Goal: Complete application form

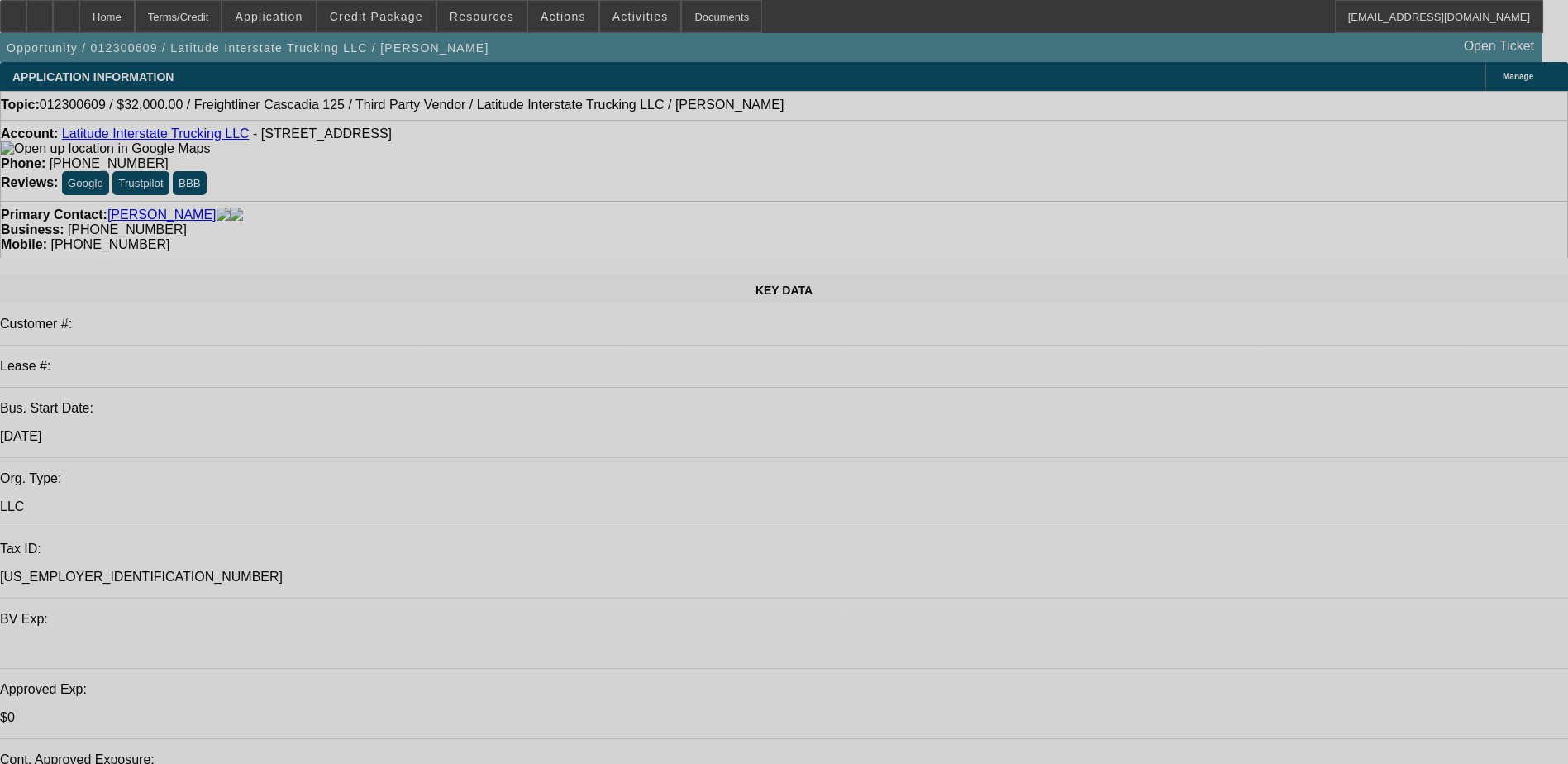
select select "0"
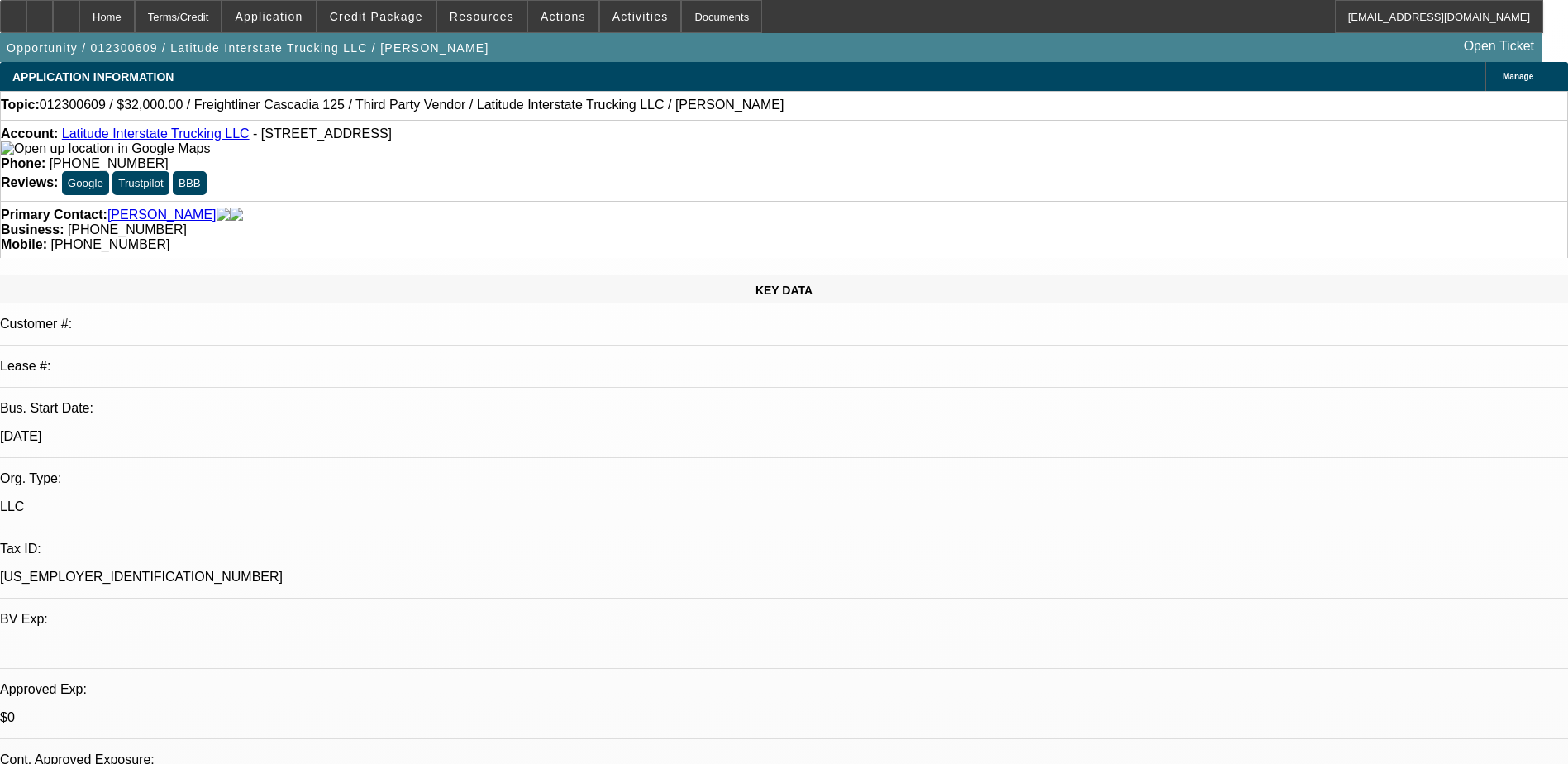
select select "2"
select select "0"
select select "6"
select select "0"
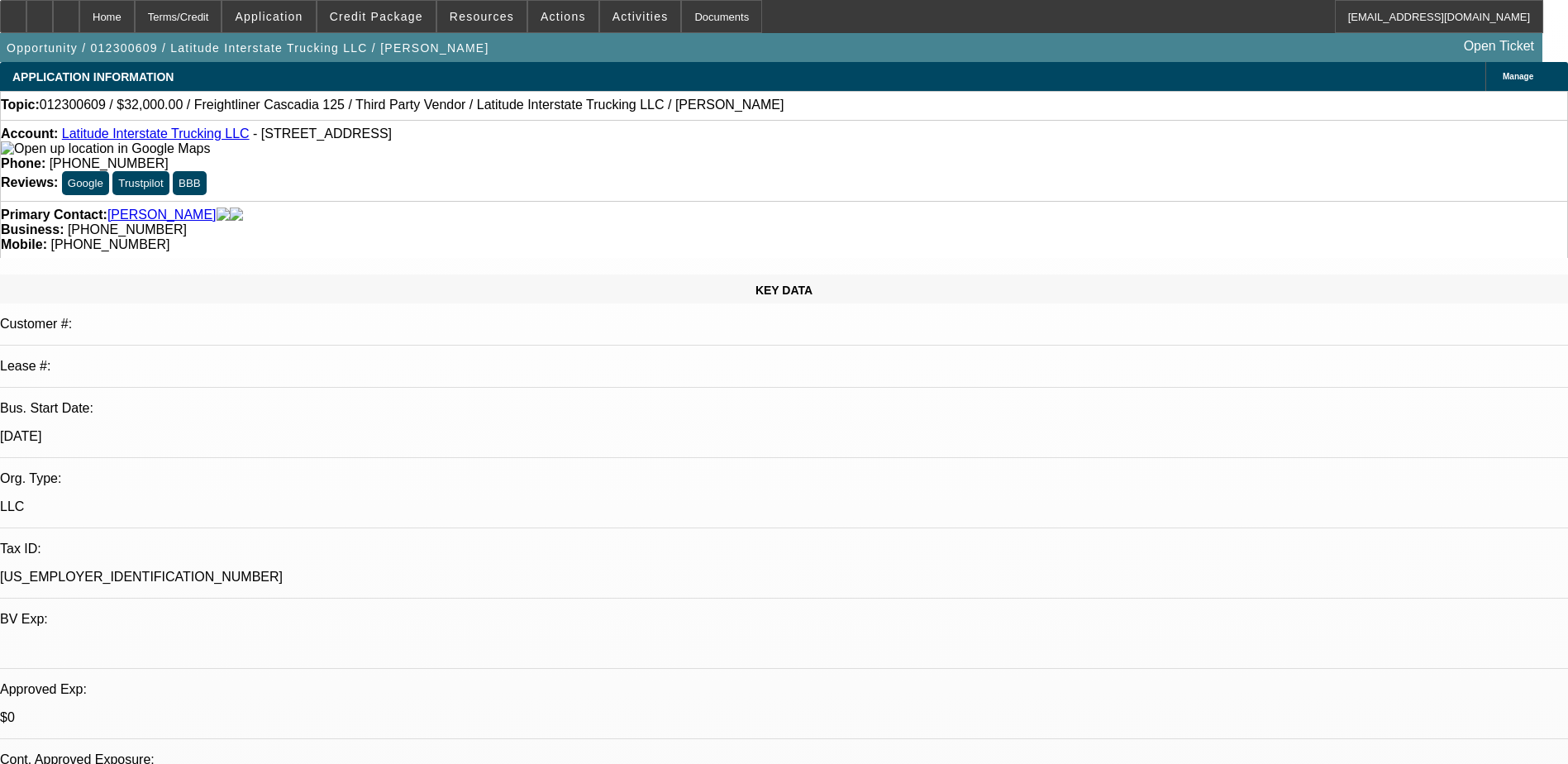
select select "2"
select select "0"
select select "6"
select select "0"
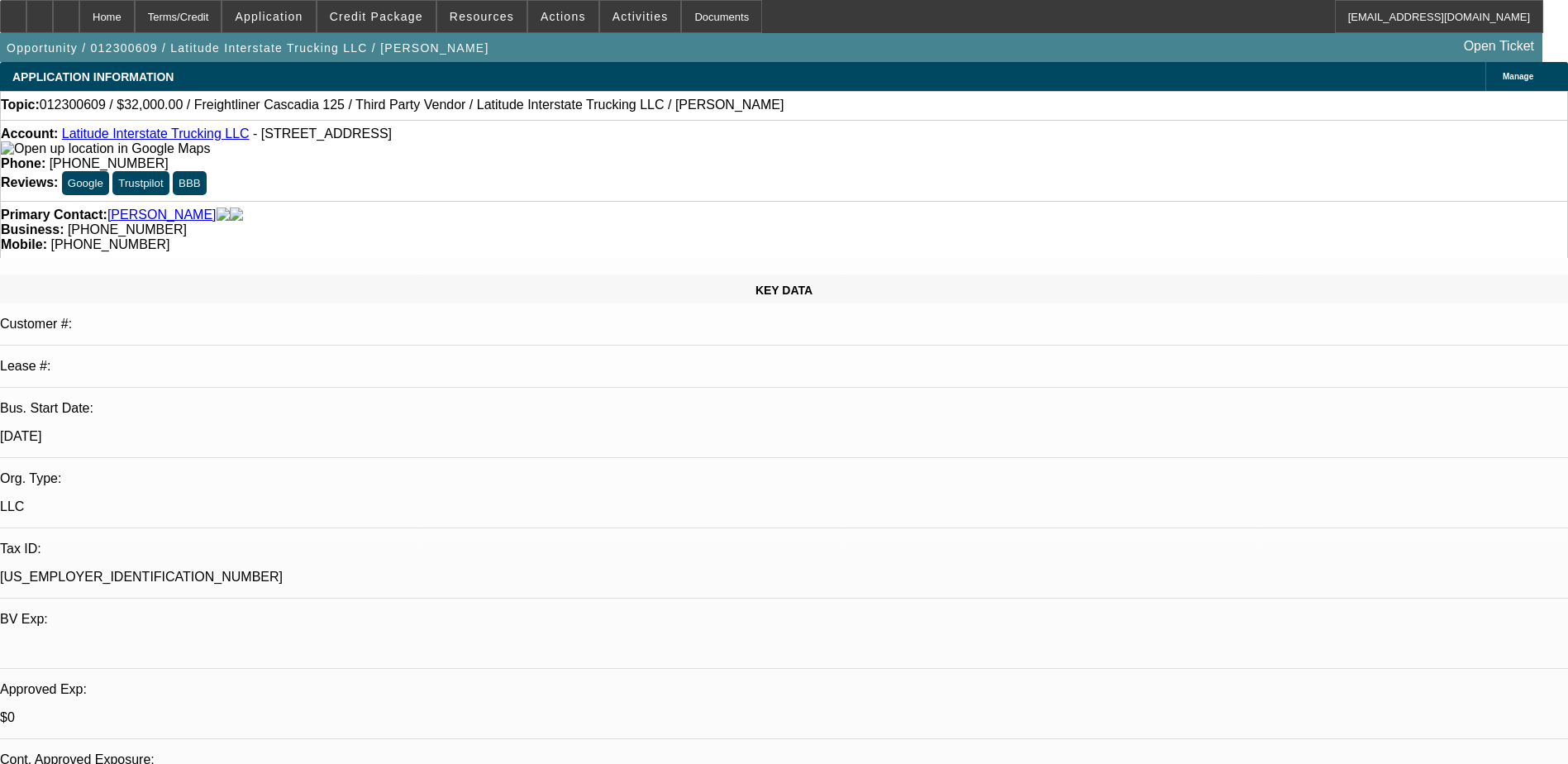
select select "2"
select select "0"
select select "6"
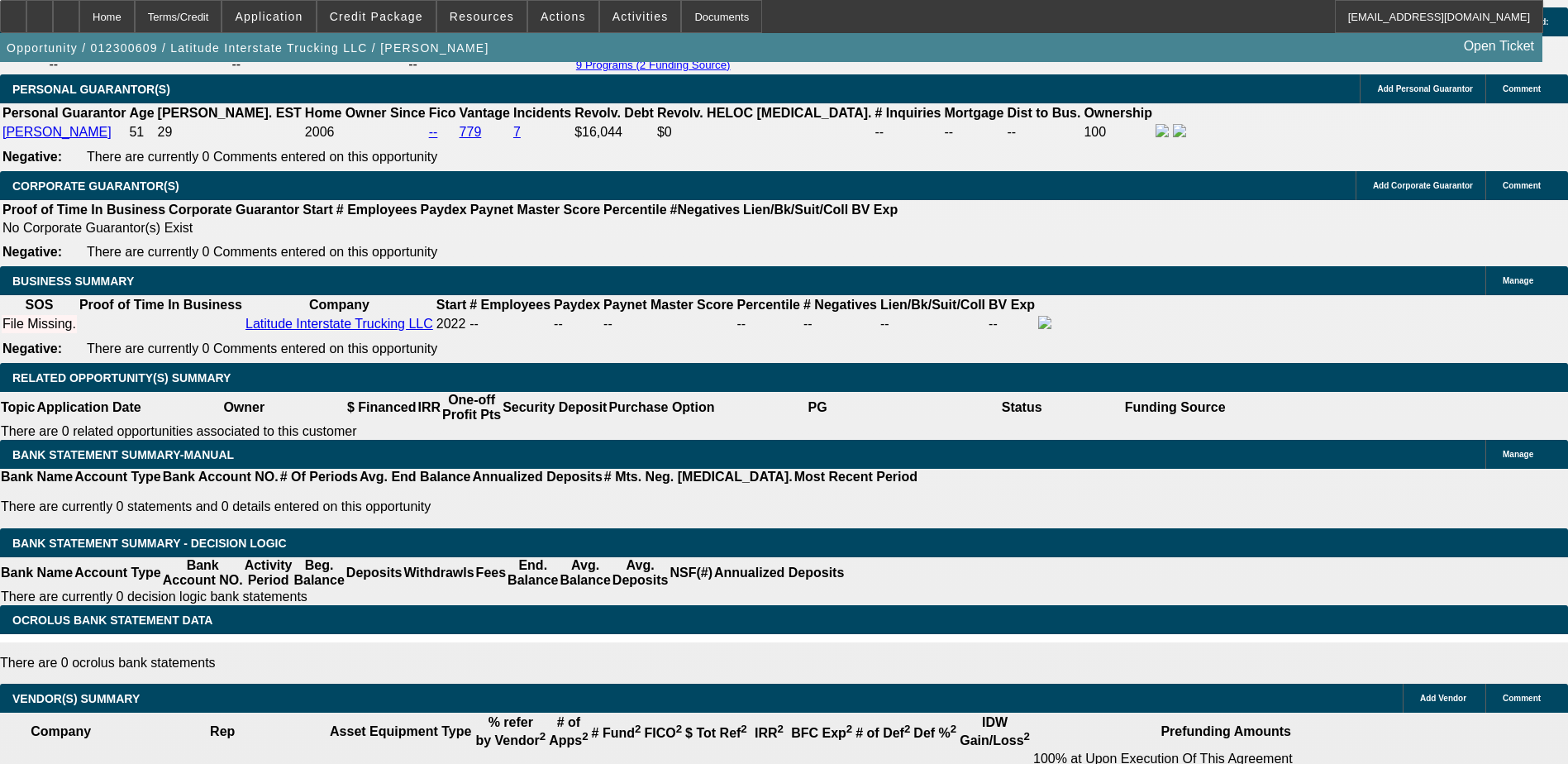
scroll to position [1976, 0]
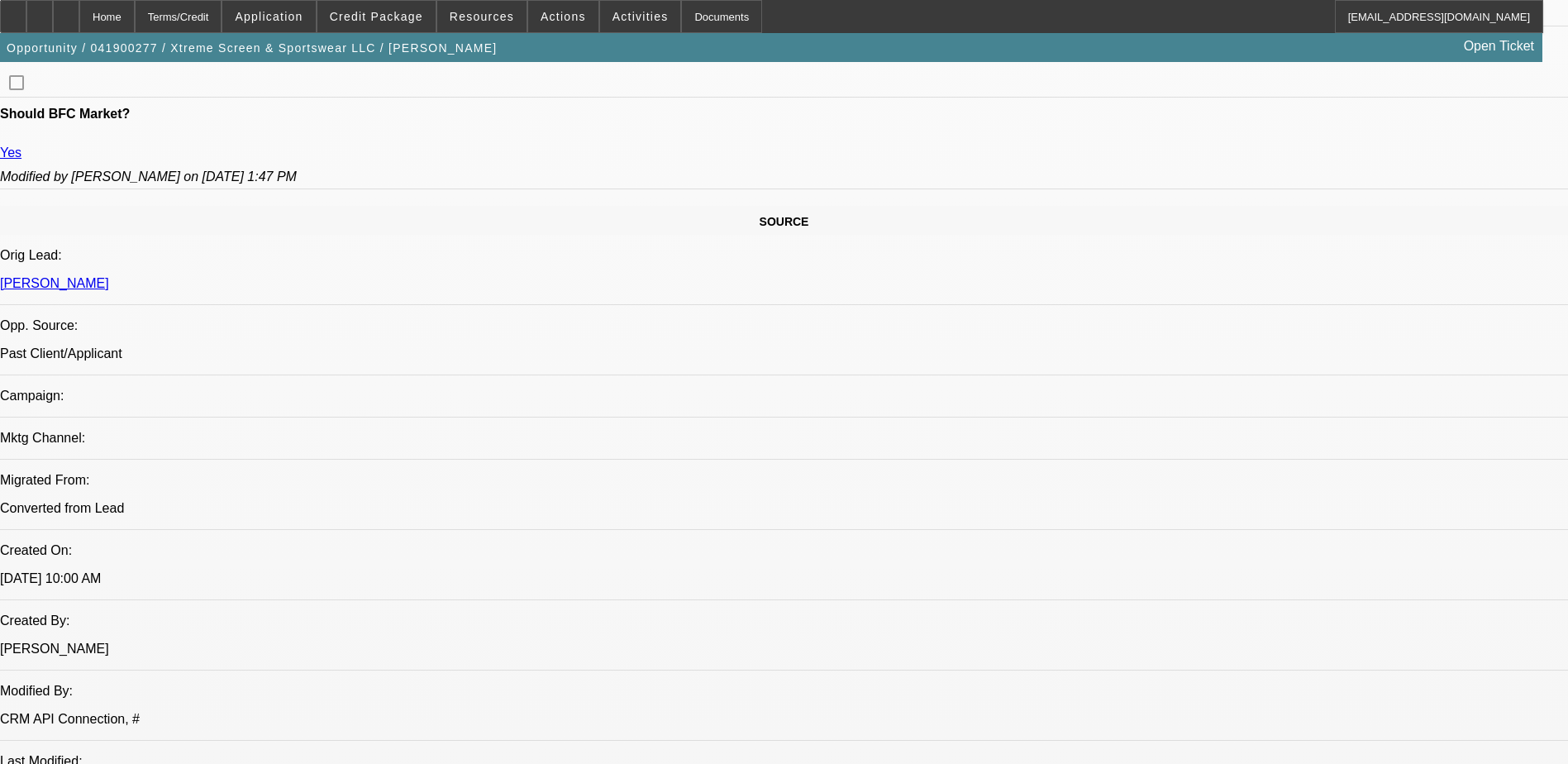
select select "0"
select select "2"
select select "0"
select select "2"
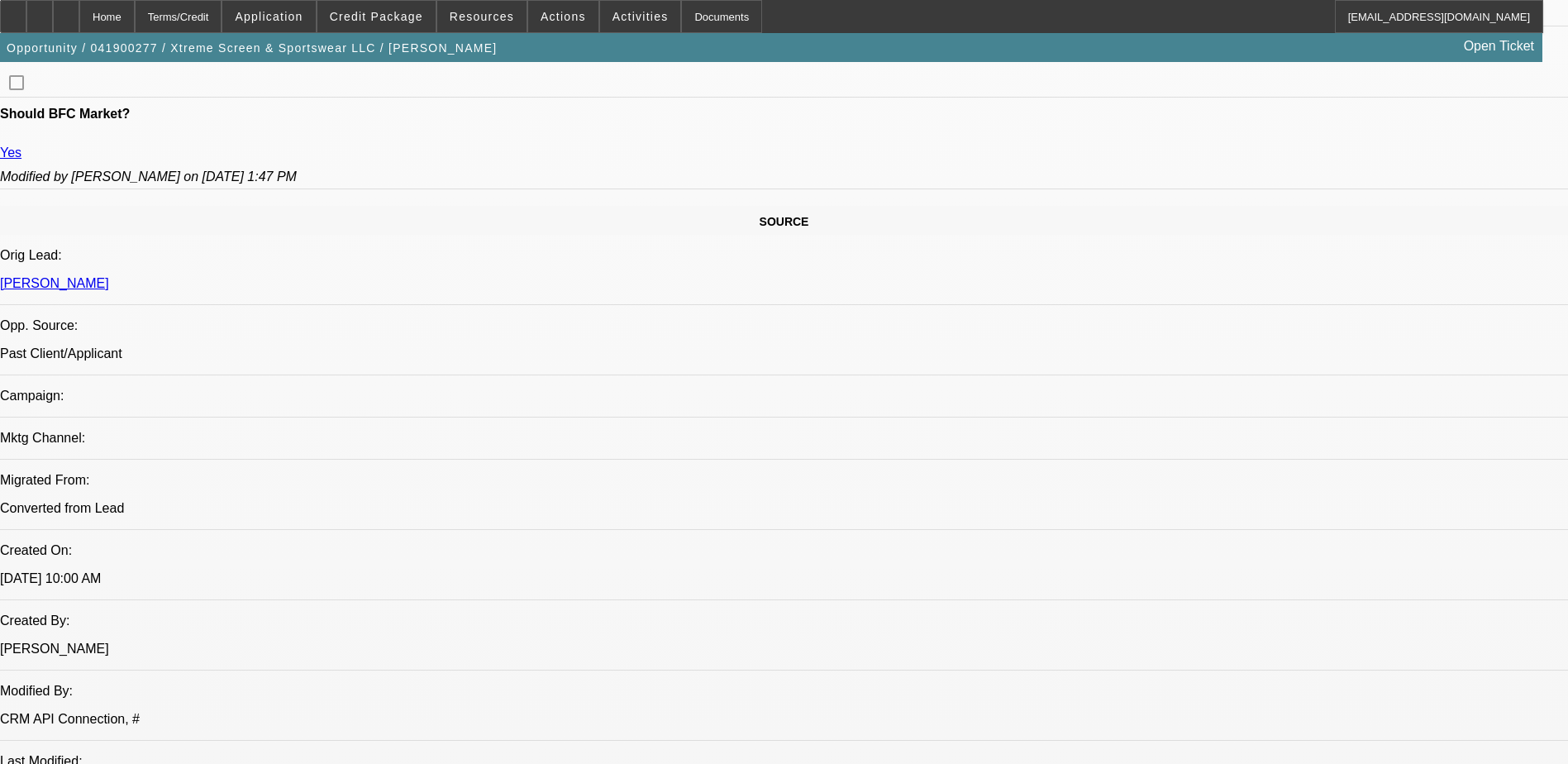
select select "0"
select select "2"
select select "0"
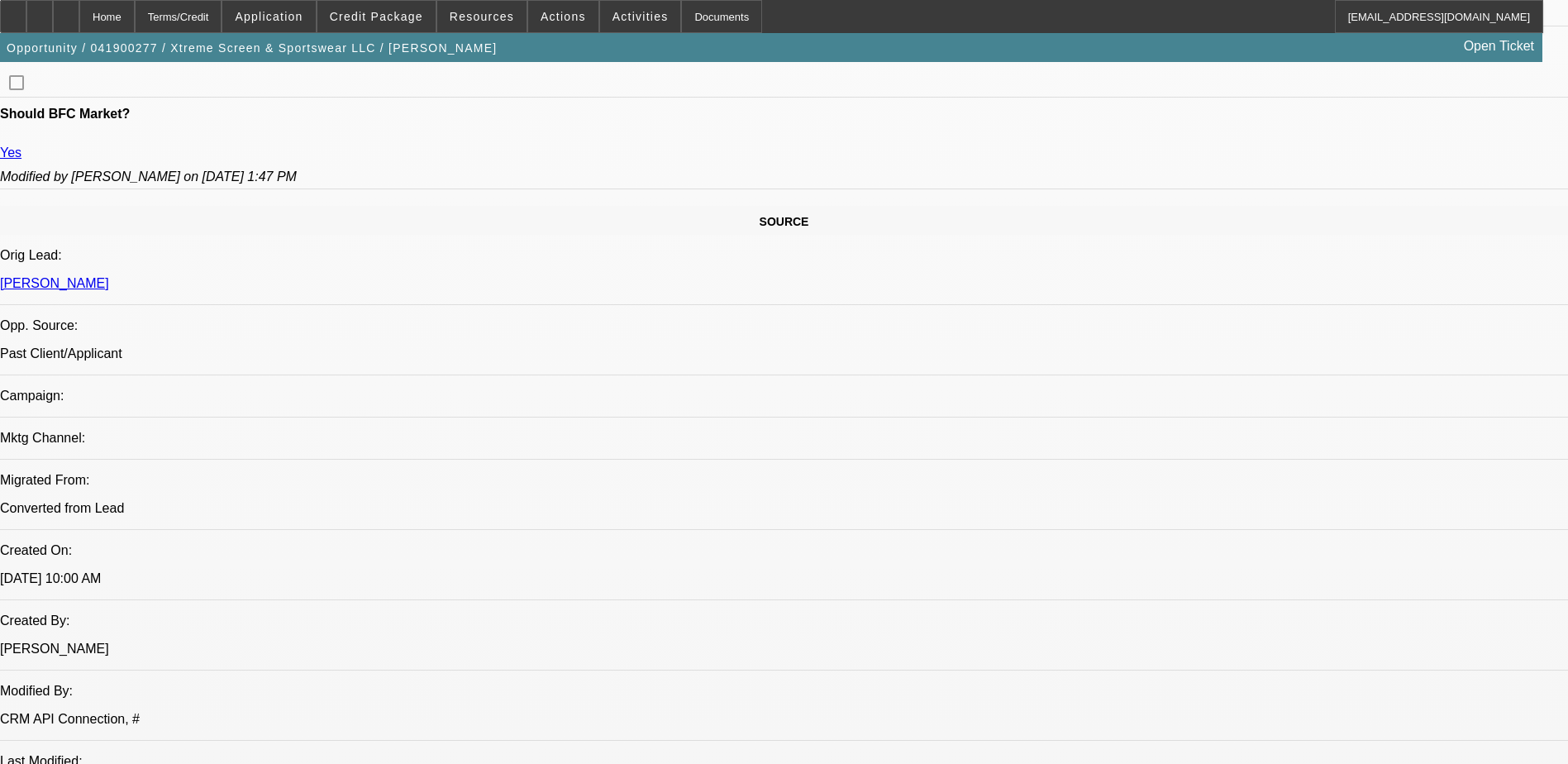
select select "2"
select select "0"
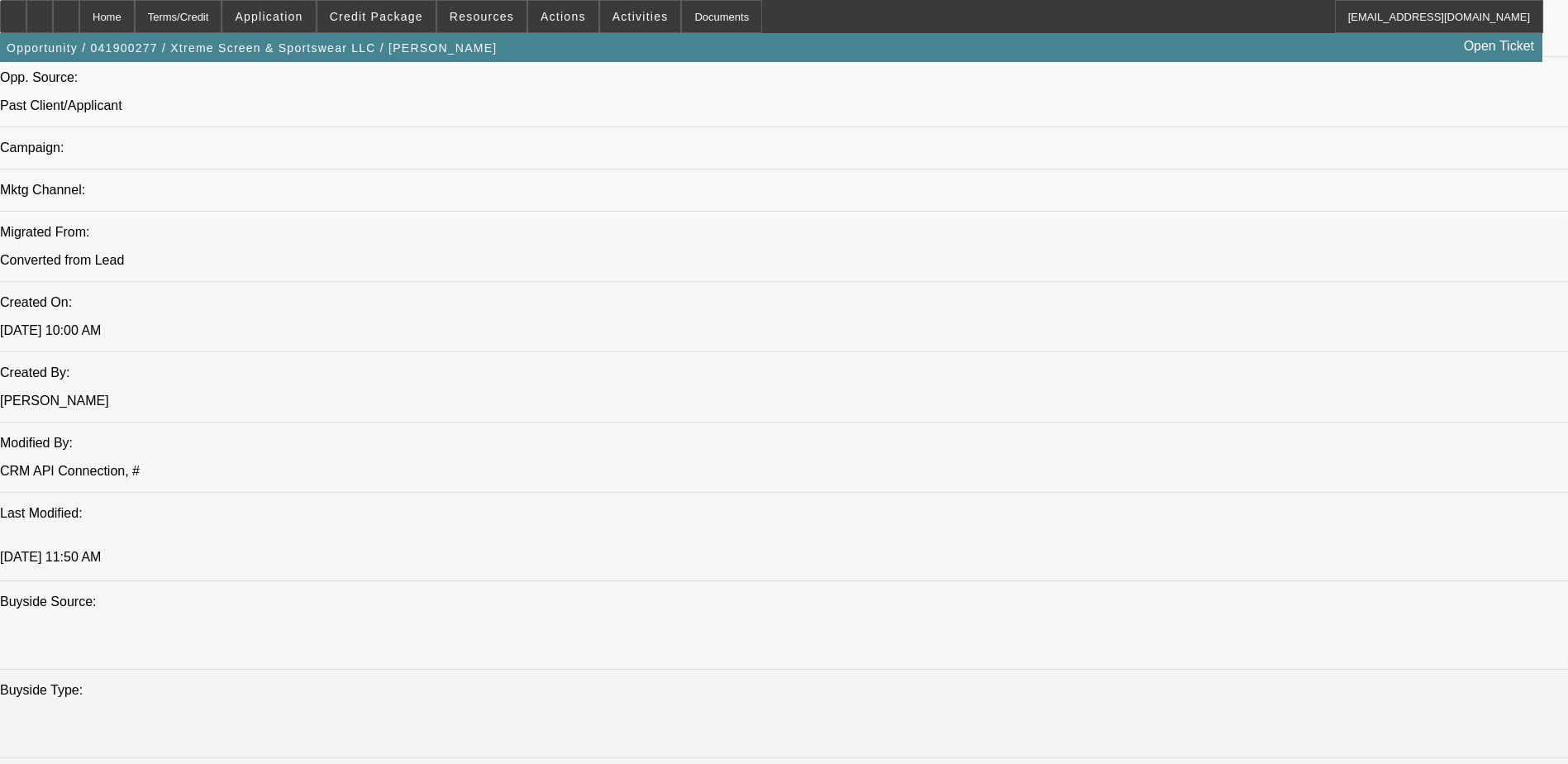
select select "1"
select select "2"
select select "1"
select select "2"
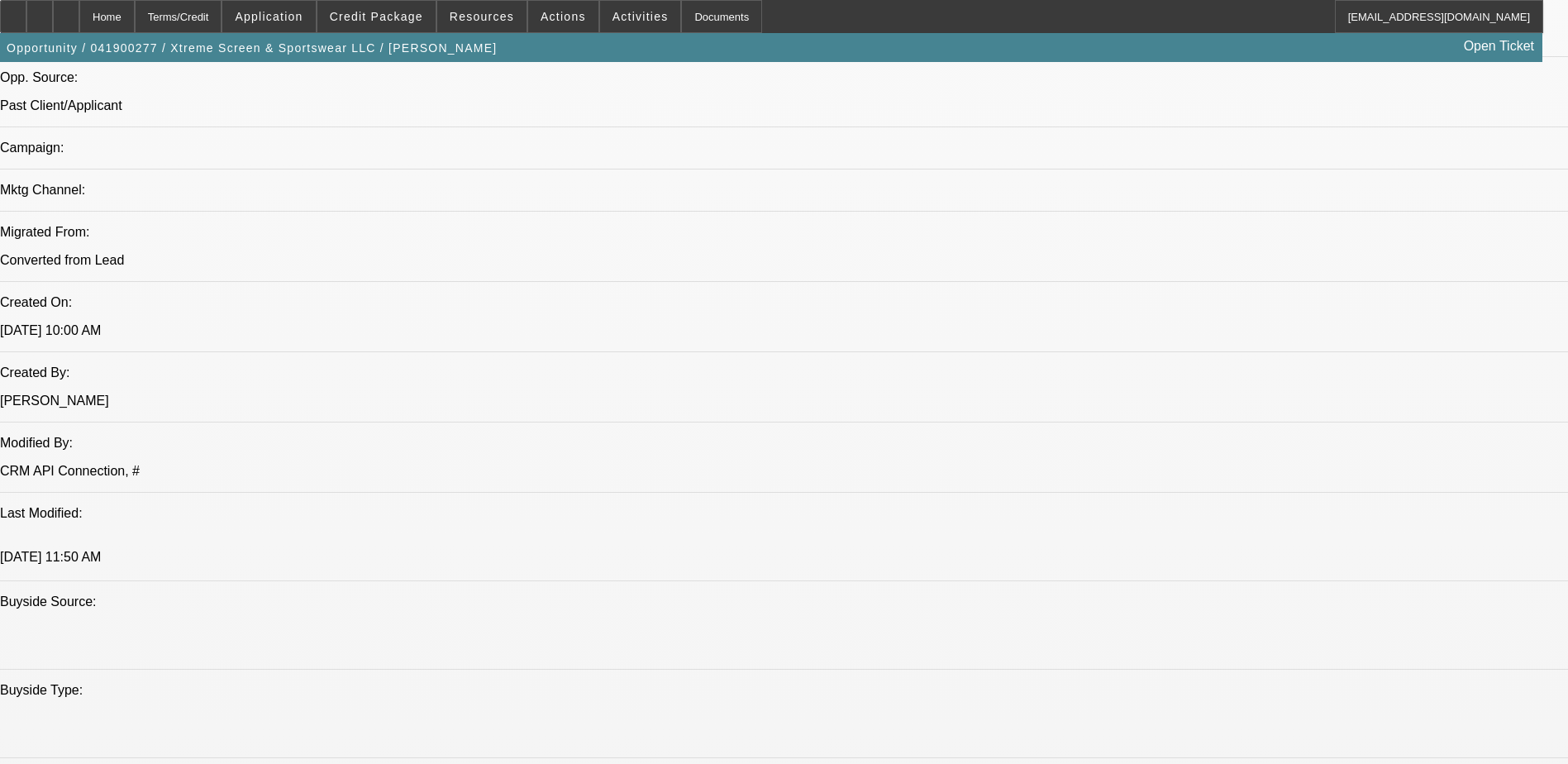
select select "2"
select select "1"
select select "2"
select select "1"
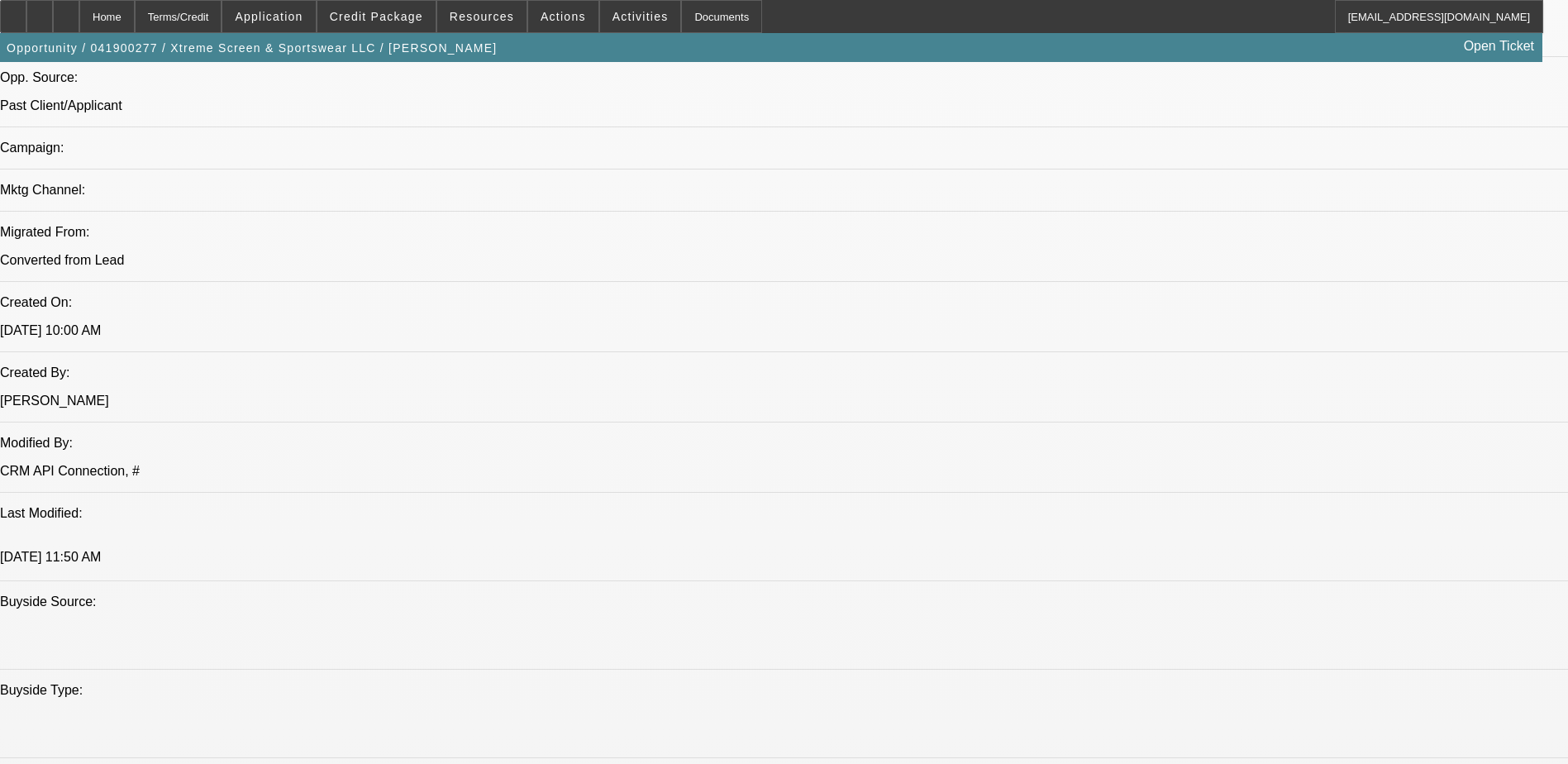
select select "2"
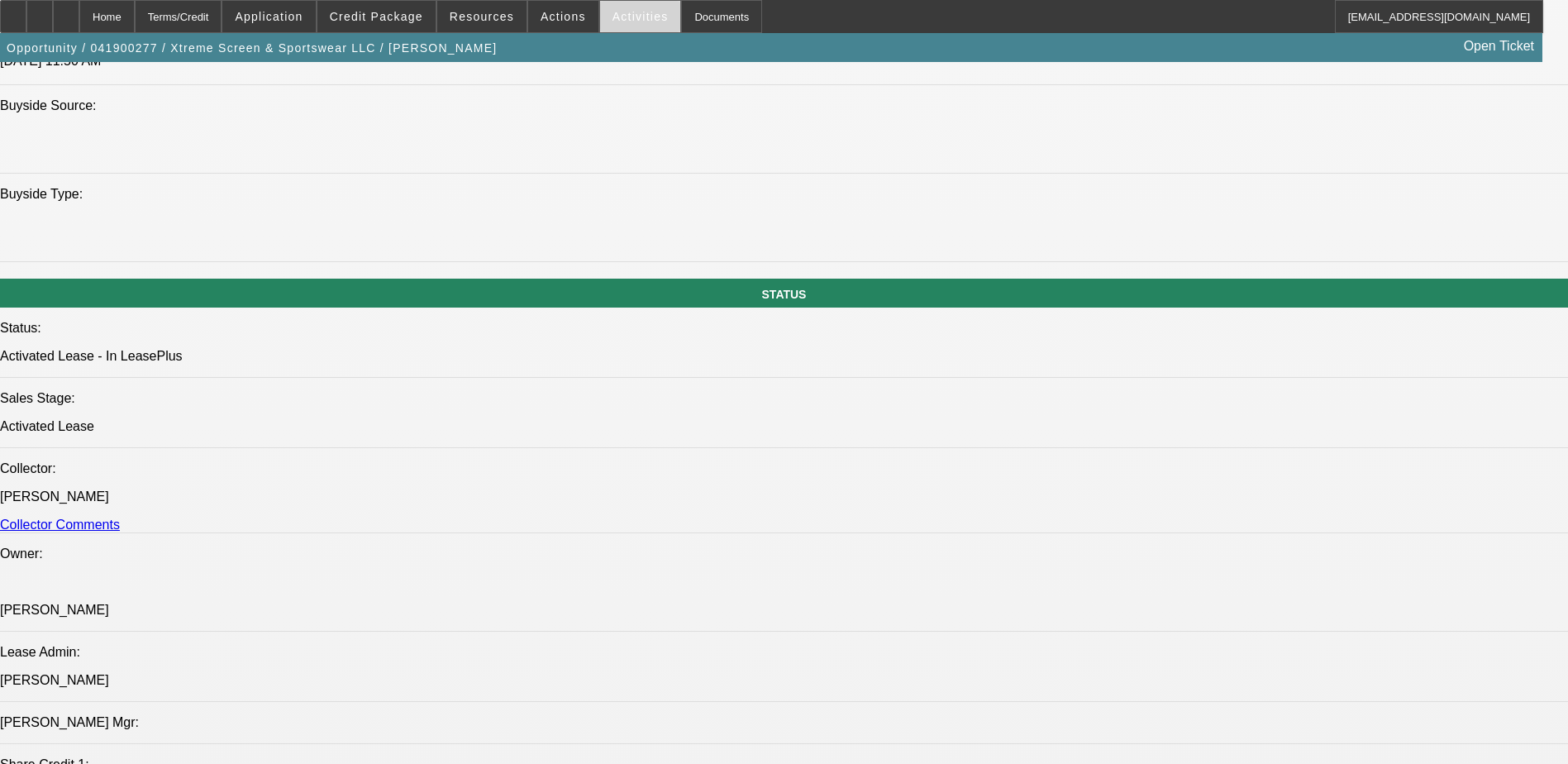
scroll to position [1489, 0]
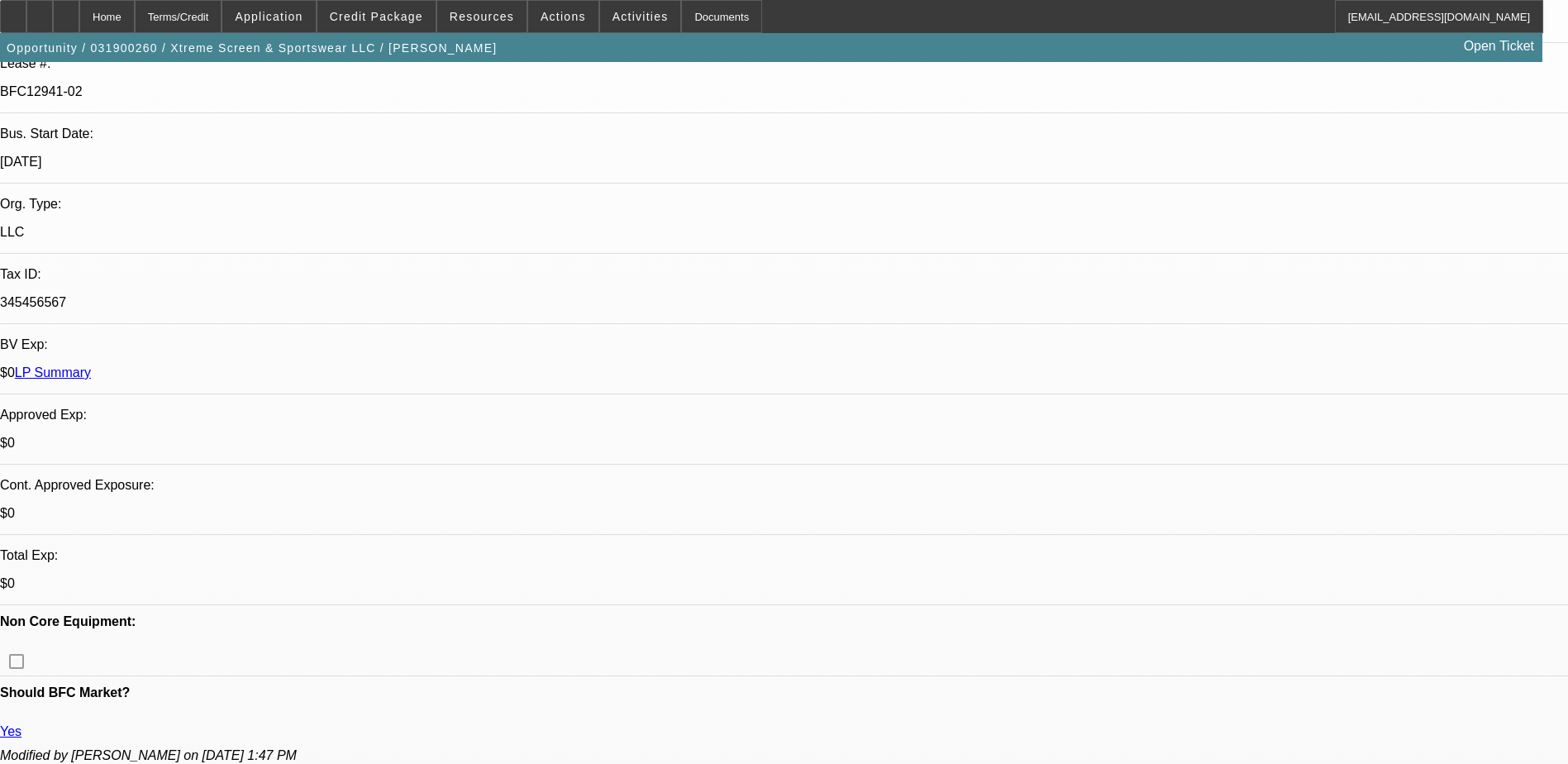
select select "0"
select select "2"
select select "0"
select select "2"
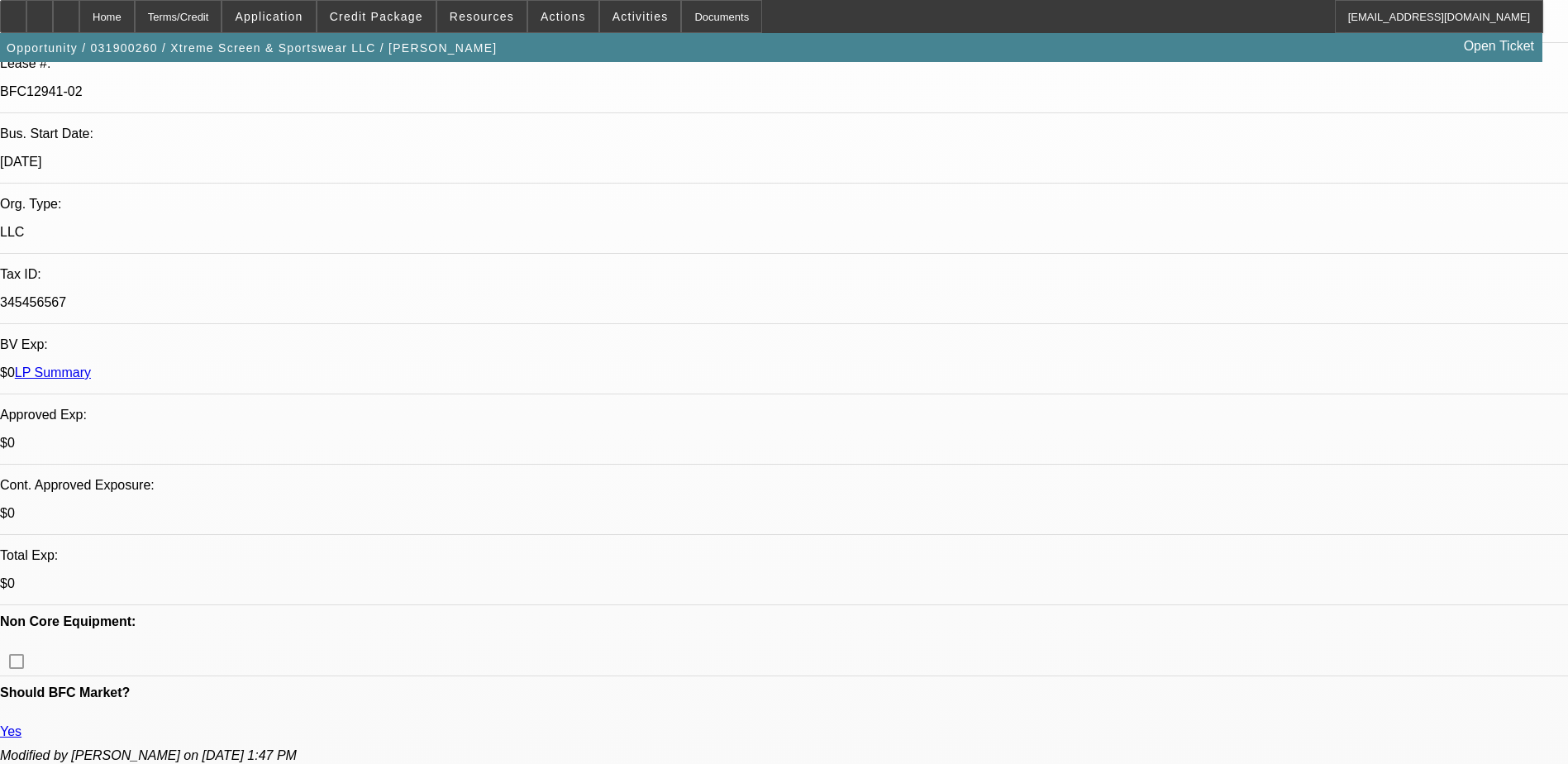
select select "0"
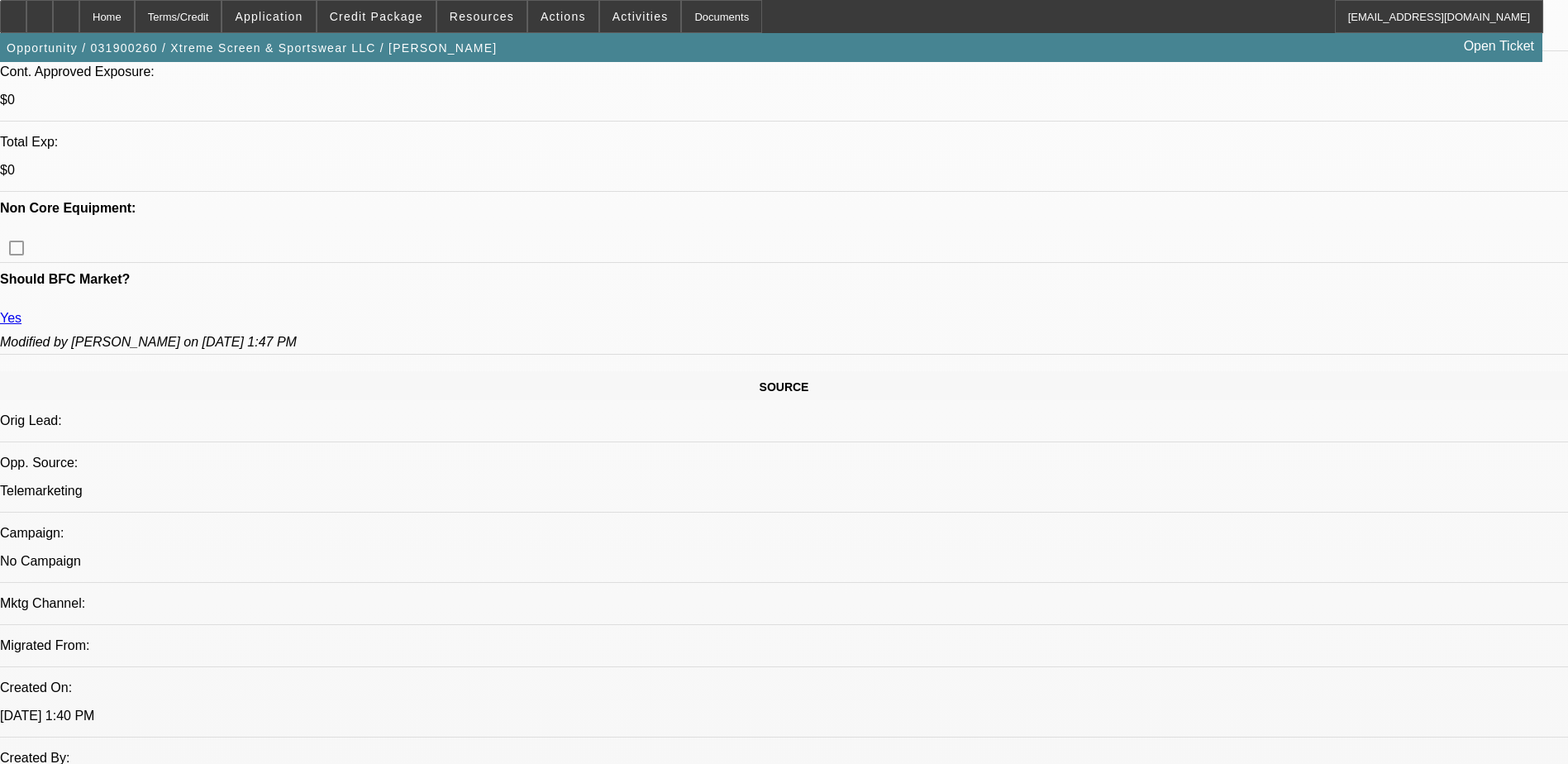
select select "1"
select select "2"
select select "1"
select select "2"
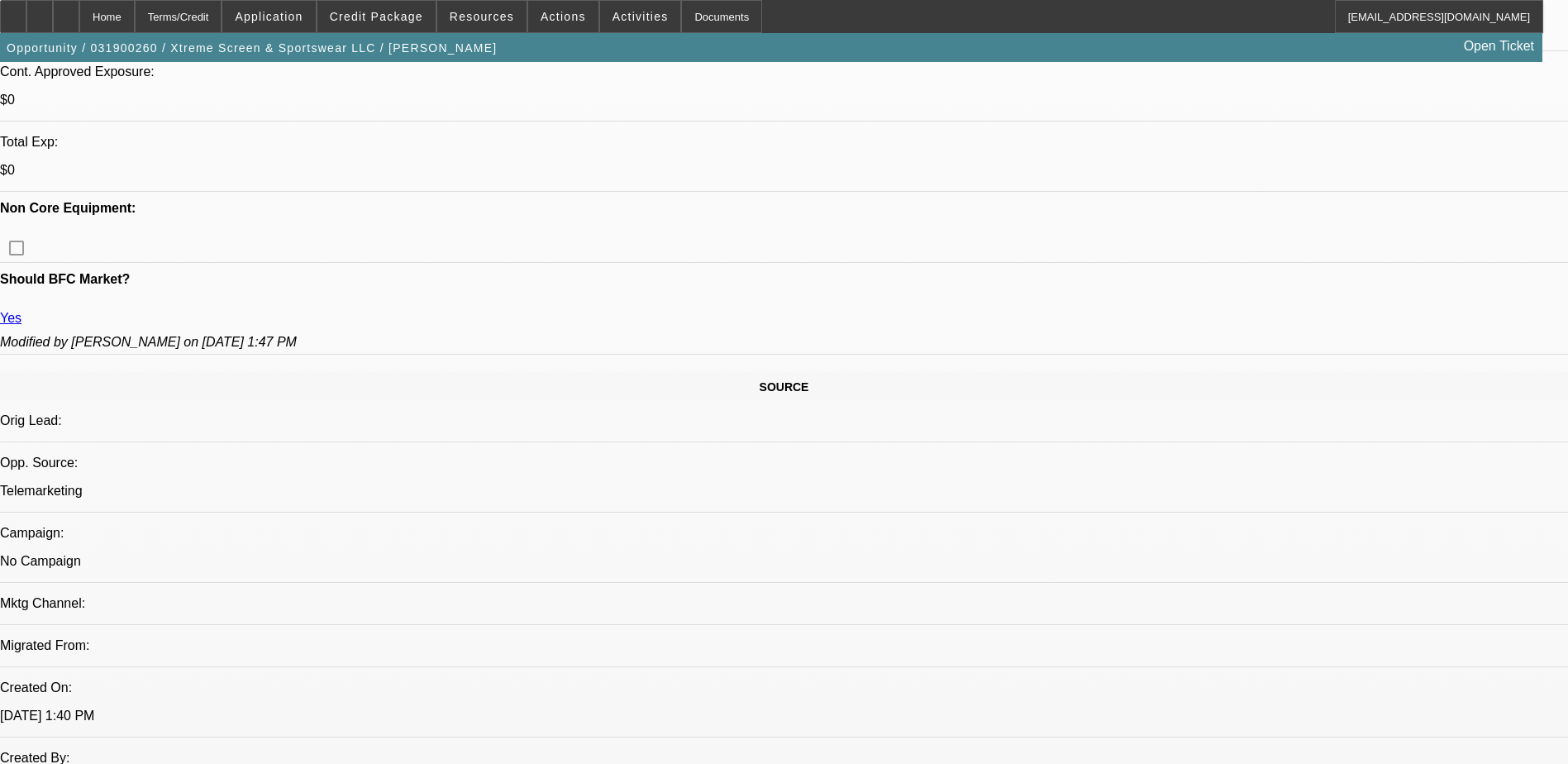
select select "2"
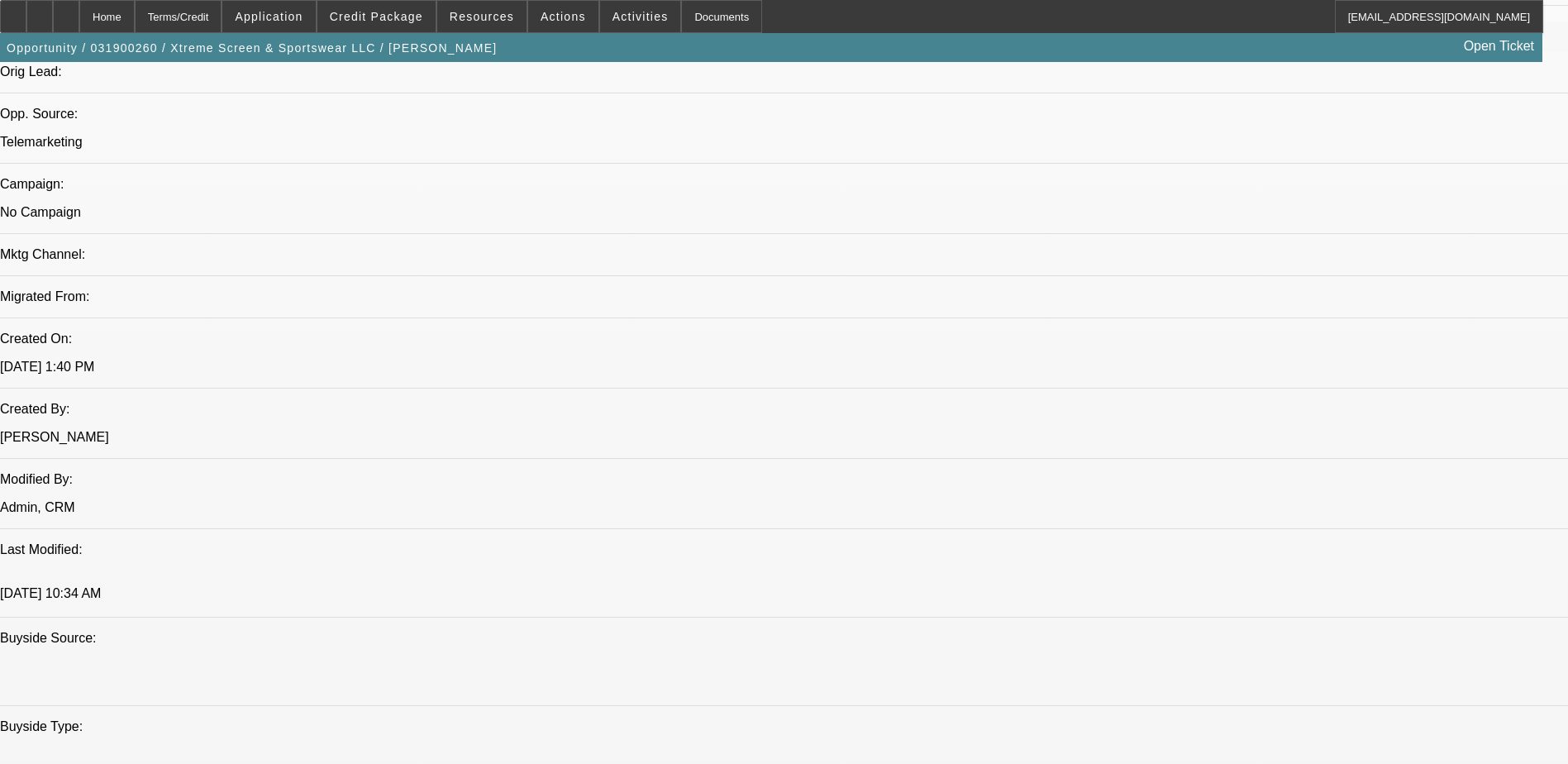
scroll to position [992, 0]
